Goal: Task Accomplishment & Management: Use online tool/utility

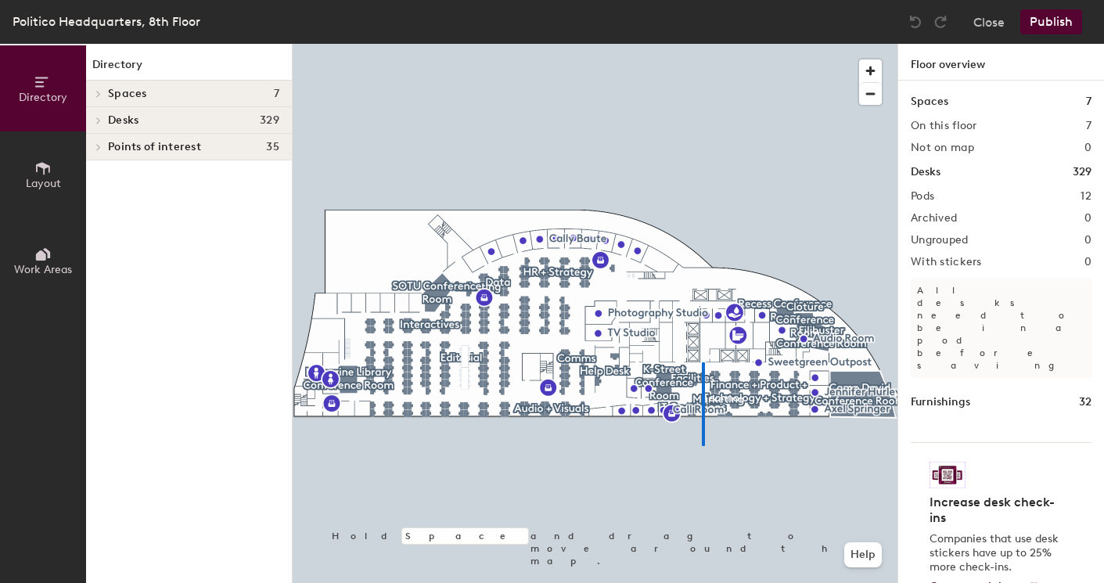
click at [702, 44] on div at bounding box center [595, 44] width 605 height 0
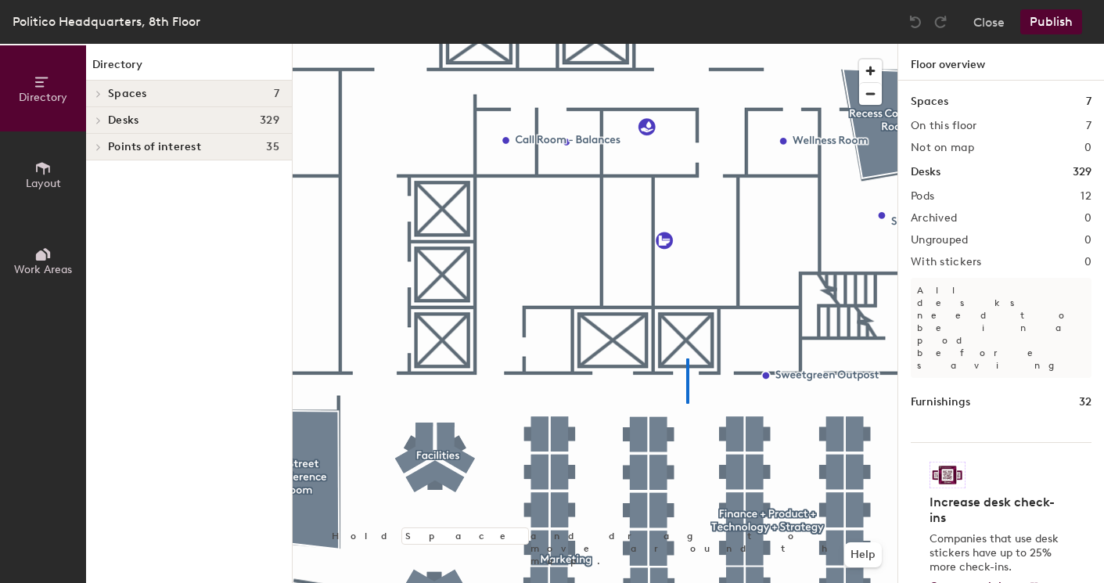
click at [686, 44] on div at bounding box center [595, 44] width 605 height 0
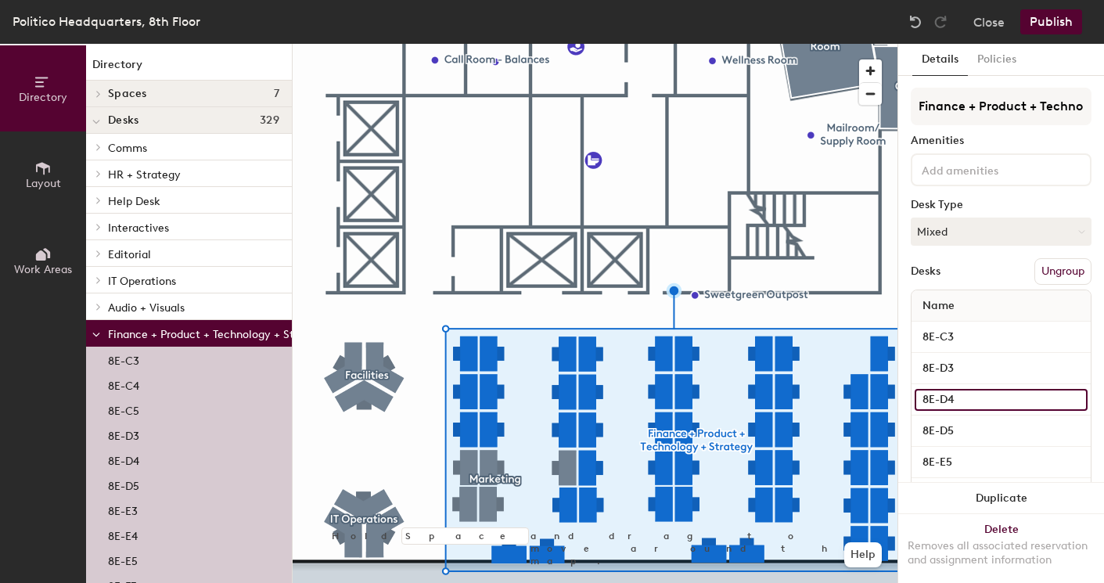
click at [966, 394] on input "8E-D4" at bounding box center [1001, 400] width 173 height 22
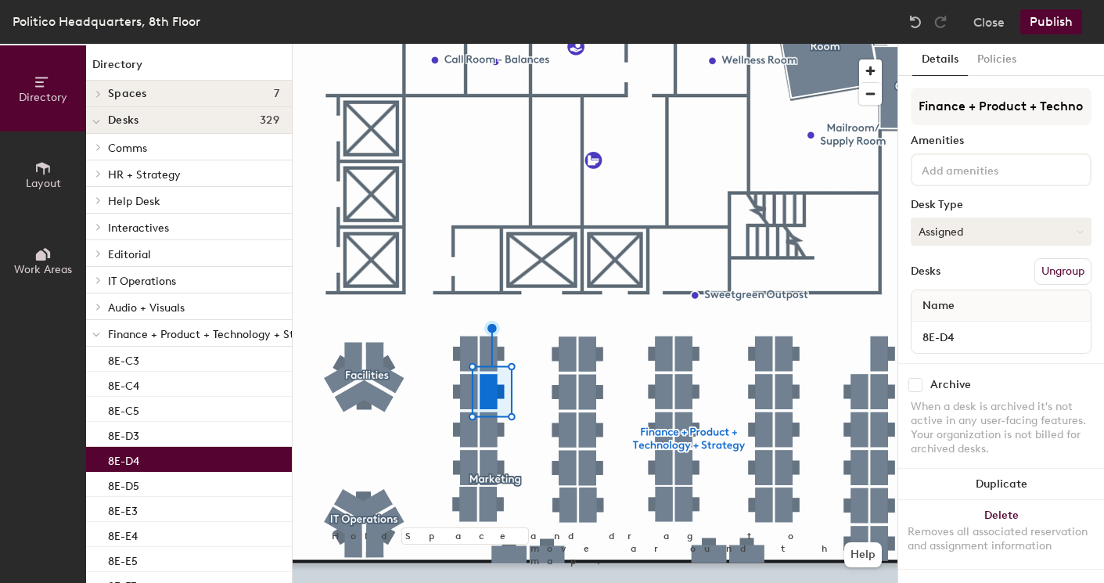
click at [967, 237] on button "Assigned" at bounding box center [1001, 232] width 181 height 28
click at [953, 326] on div "Hoteled" at bounding box center [990, 326] width 156 height 23
click at [1043, 31] on button "Publish" at bounding box center [1051, 21] width 62 height 25
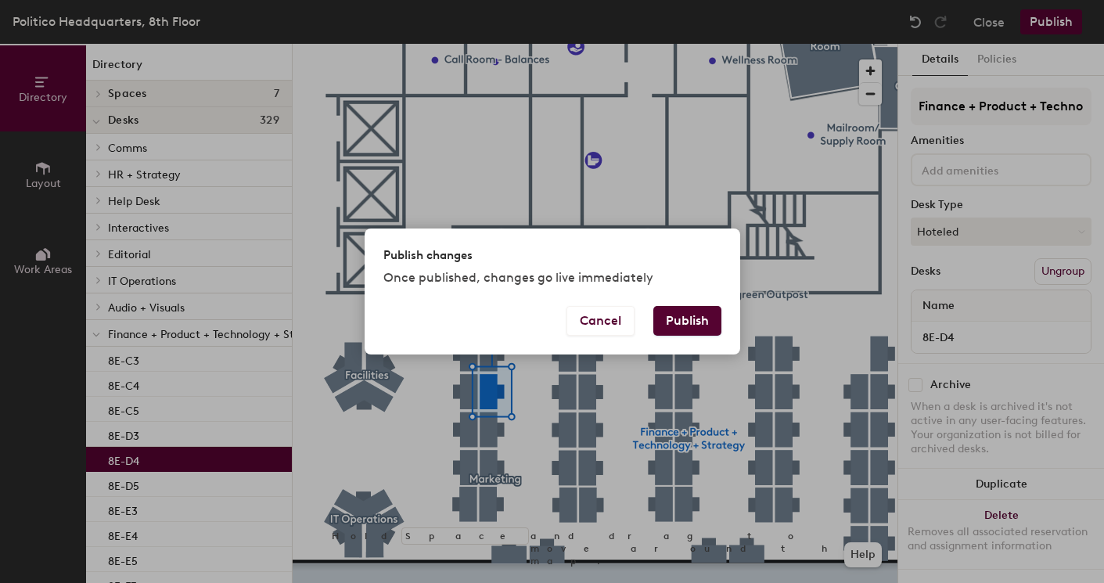
click at [692, 313] on button "Publish" at bounding box center [687, 321] width 68 height 30
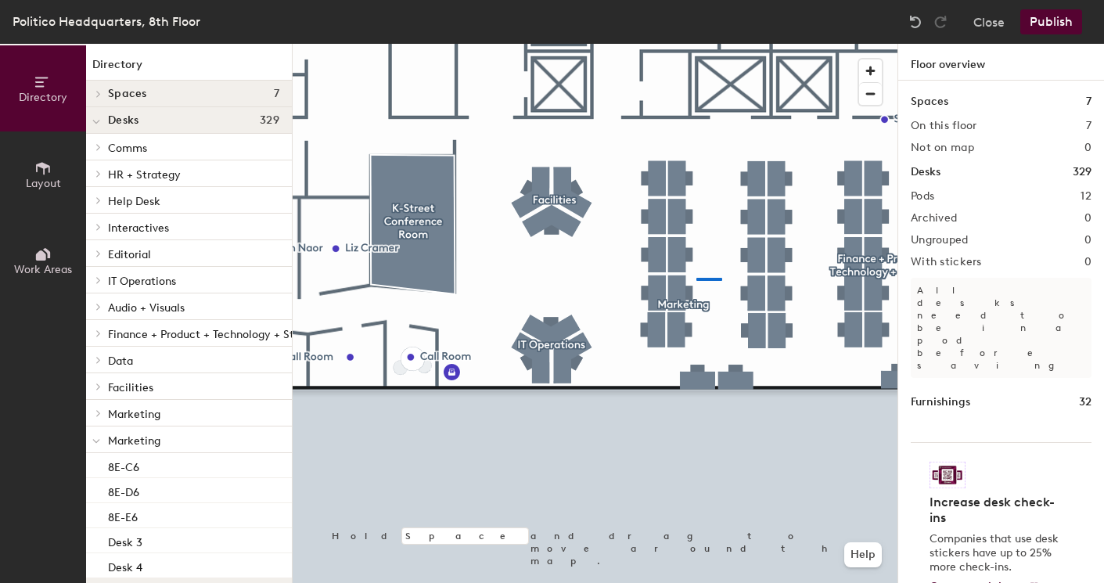
click at [696, 44] on div at bounding box center [595, 44] width 605 height 0
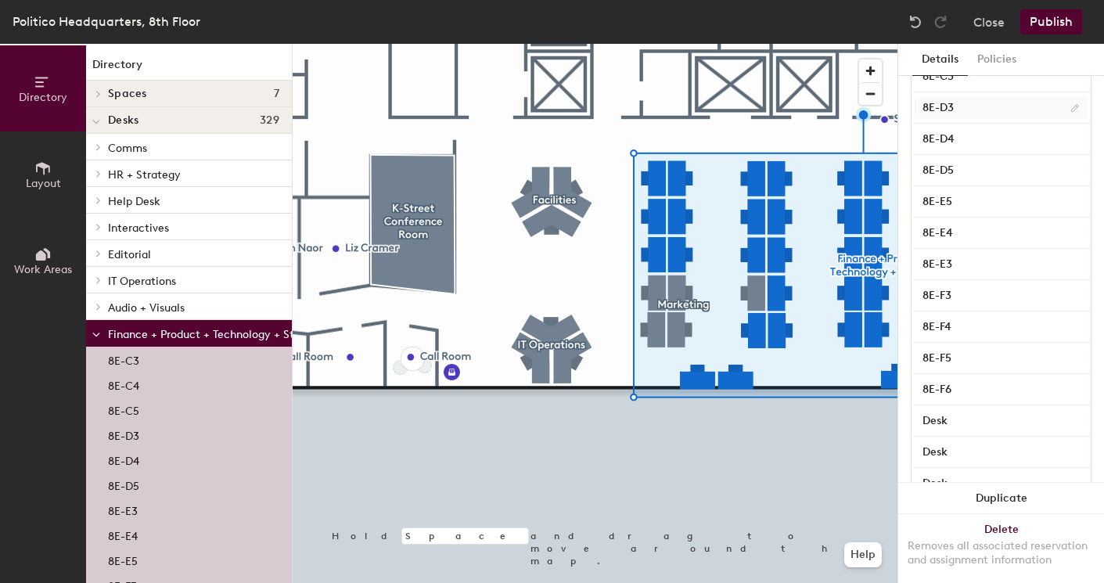
scroll to position [261, 0]
click at [973, 383] on input "8E-F6" at bounding box center [1001, 389] width 173 height 22
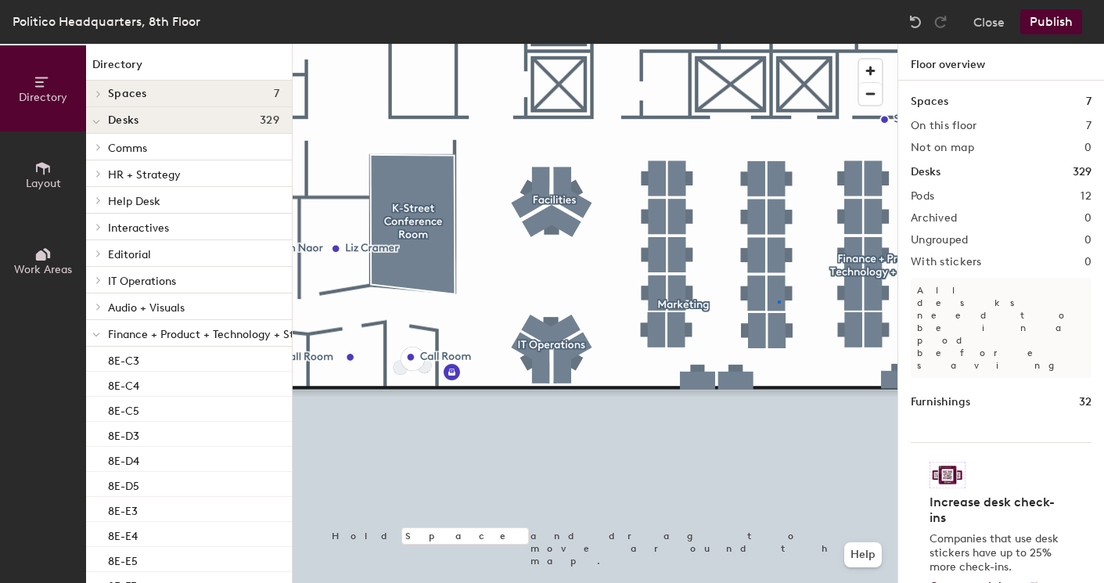
click at [778, 44] on div at bounding box center [595, 44] width 605 height 0
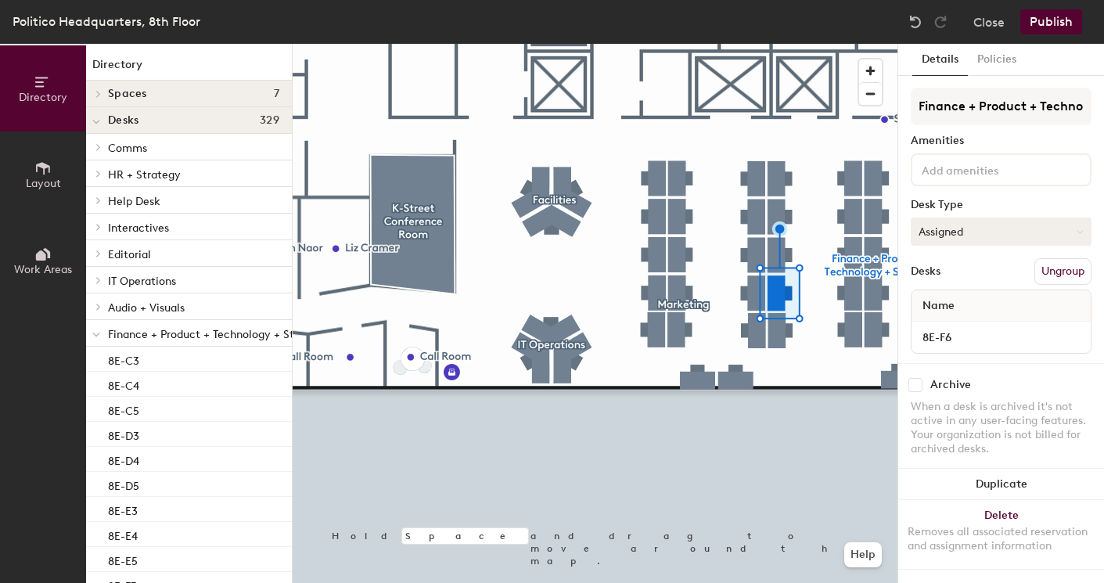
click at [973, 228] on button "Assigned" at bounding box center [1001, 232] width 181 height 28
click at [942, 324] on div "Hoteled" at bounding box center [990, 326] width 156 height 23
click at [1044, 29] on button "Publish" at bounding box center [1051, 21] width 62 height 25
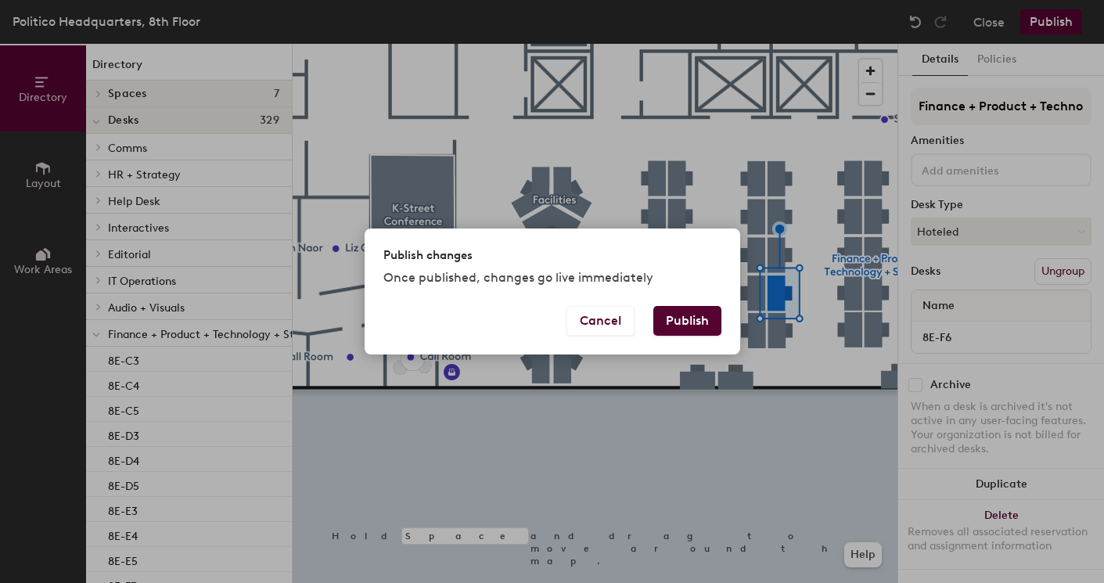
click at [695, 325] on button "Publish" at bounding box center [687, 321] width 68 height 30
